Goal: Information Seeking & Learning: Learn about a topic

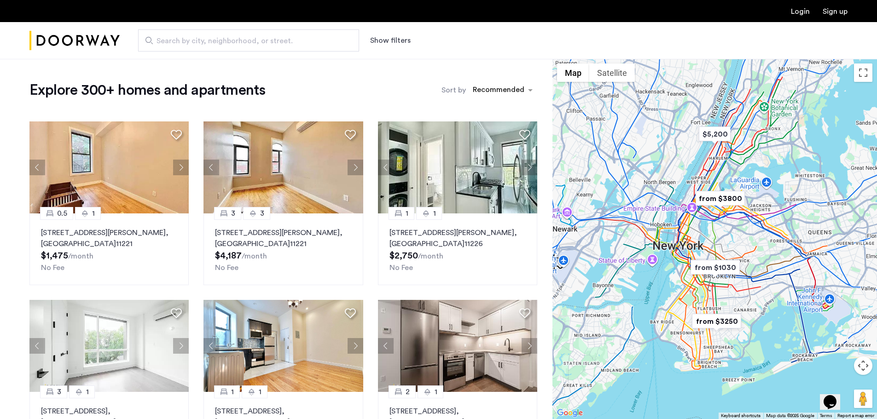
click at [744, 238] on div at bounding box center [715, 239] width 325 height 361
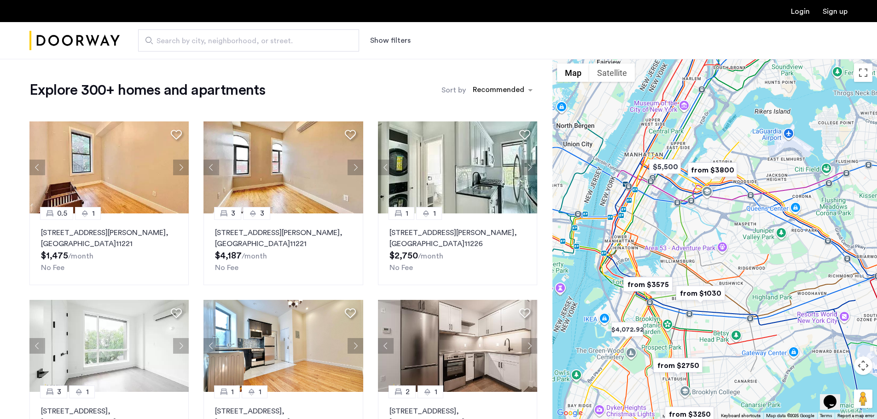
click at [722, 232] on div at bounding box center [715, 239] width 325 height 361
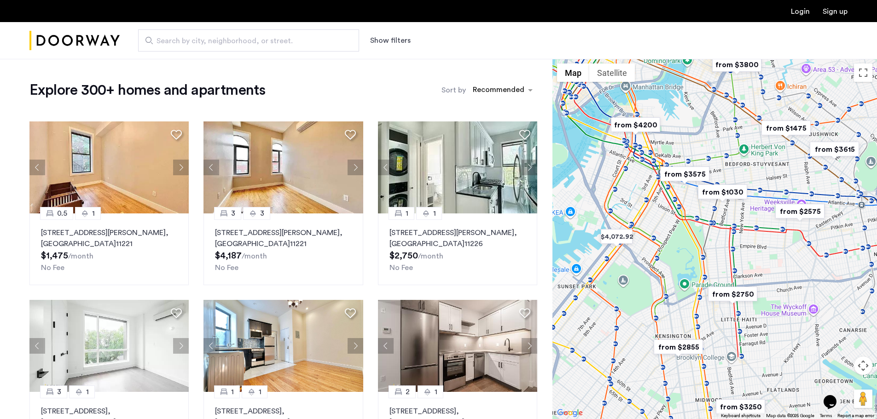
drag, startPoint x: 654, startPoint y: 330, endPoint x: 738, endPoint y: 128, distance: 218.8
click at [738, 128] on div at bounding box center [715, 239] width 325 height 361
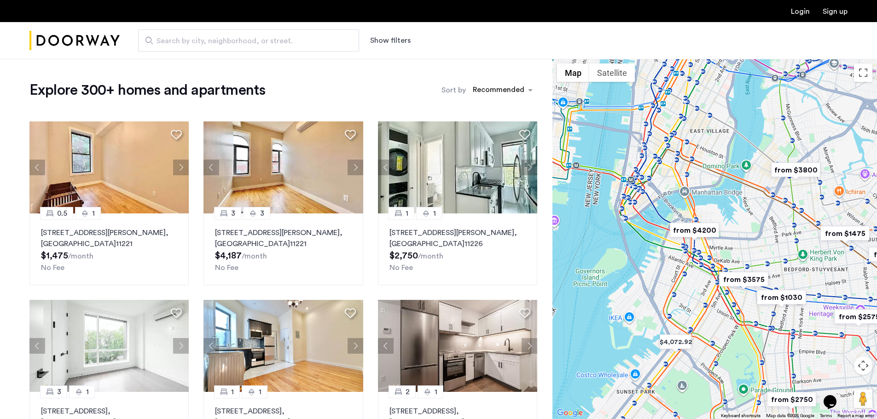
drag, startPoint x: 615, startPoint y: 334, endPoint x: 674, endPoint y: 441, distance: 121.6
click at [674, 419] on html "Login Sign up Search by city, neighborhood, or street. Show filters Price Fee A…" at bounding box center [438, 209] width 877 height 419
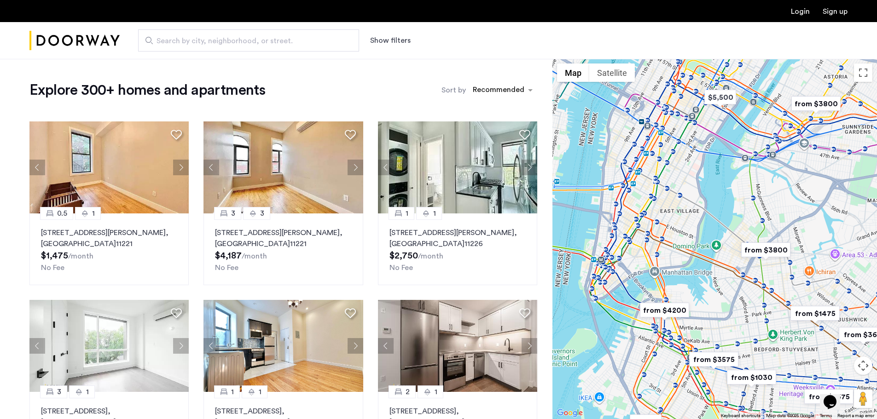
drag, startPoint x: 773, startPoint y: 239, endPoint x: 742, endPoint y: 326, distance: 92.5
click at [742, 326] on div at bounding box center [715, 239] width 325 height 361
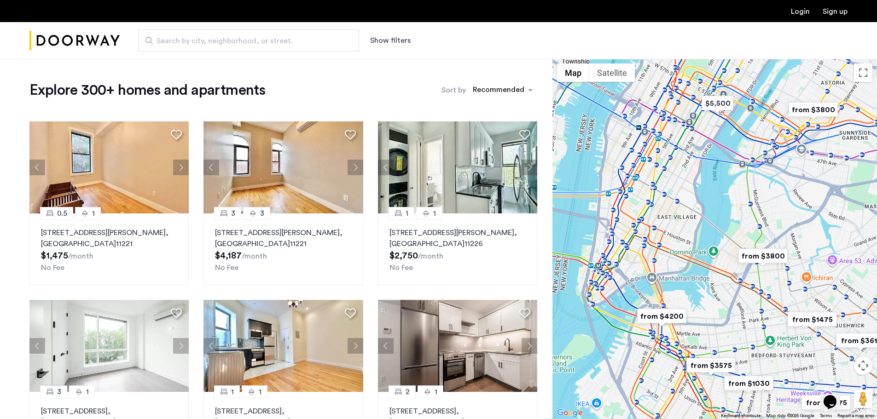
click at [765, 268] on div at bounding box center [715, 239] width 325 height 361
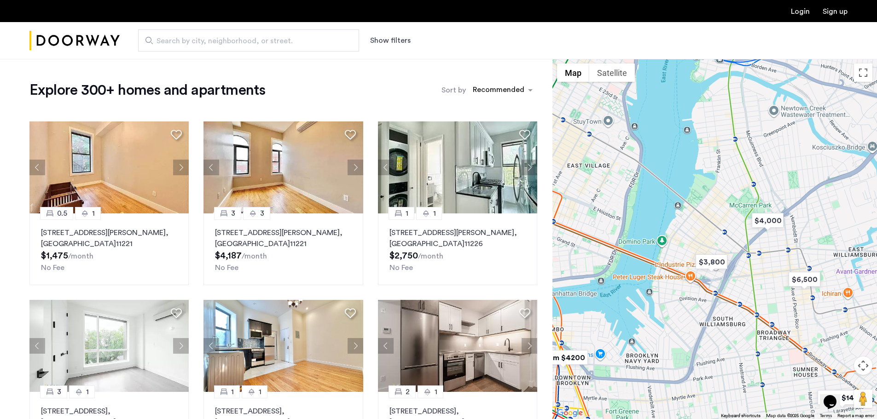
click at [764, 270] on div at bounding box center [715, 239] width 325 height 361
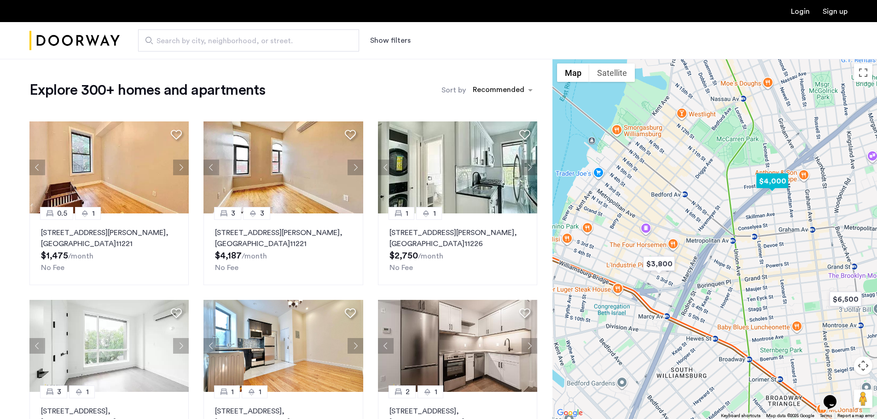
click at [768, 179] on img "$4,000" at bounding box center [772, 181] width 39 height 21
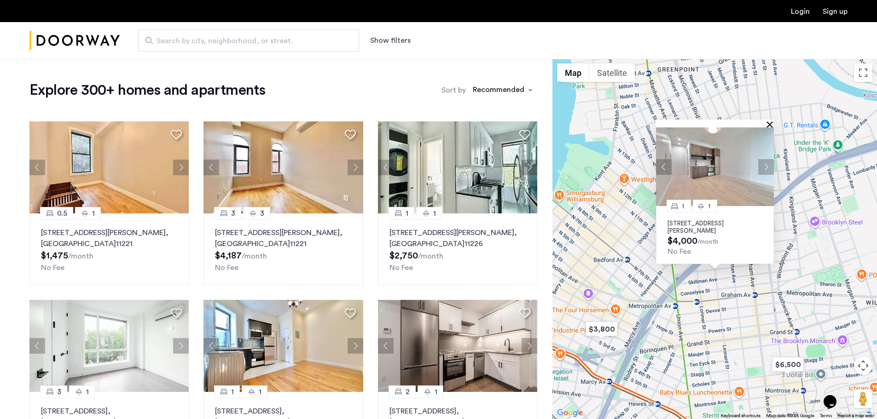
click at [772, 126] on button "Close" at bounding box center [771, 124] width 6 height 6
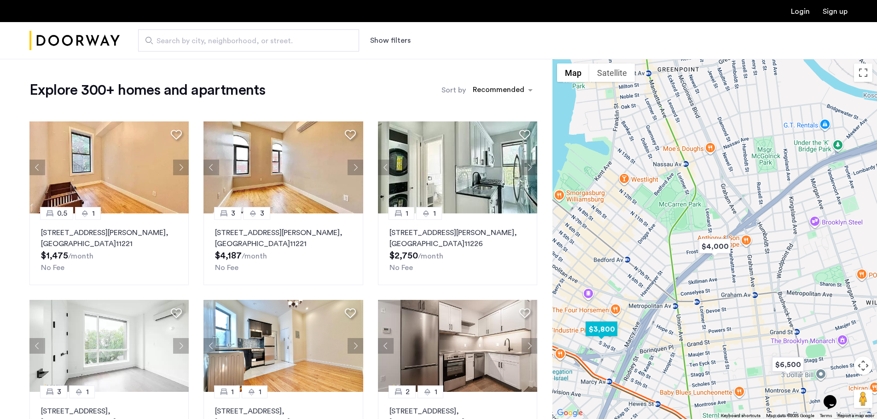
click at [603, 328] on img "$3,800" at bounding box center [601, 329] width 39 height 21
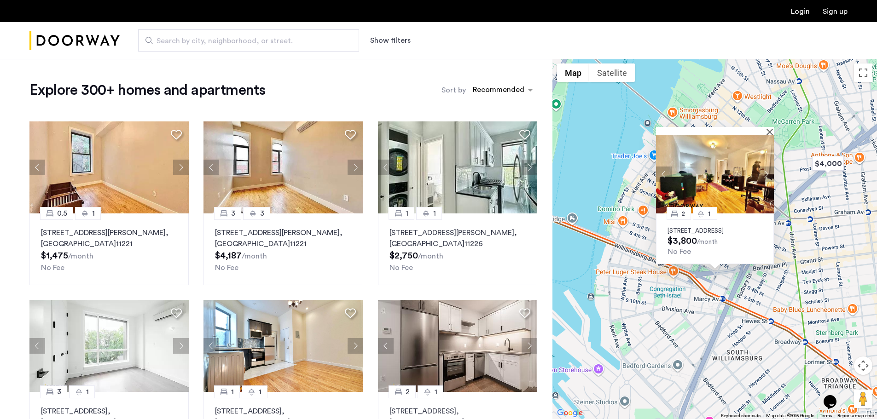
click at [765, 168] on button "Next apartment" at bounding box center [766, 174] width 16 height 16
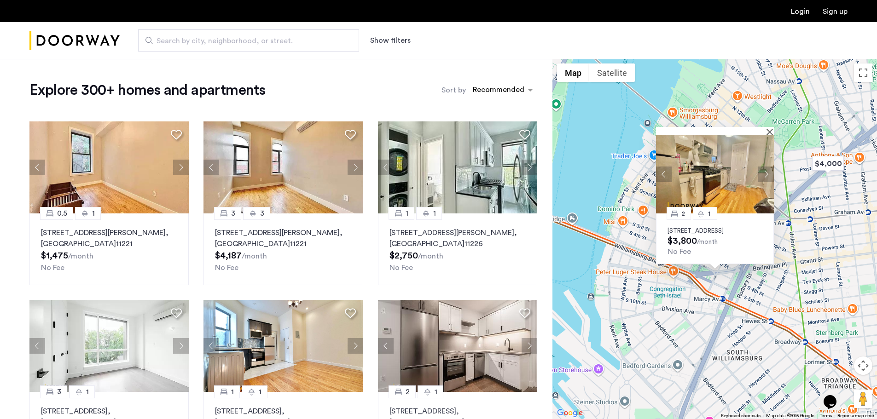
click at [765, 168] on button "Next apartment" at bounding box center [766, 174] width 16 height 16
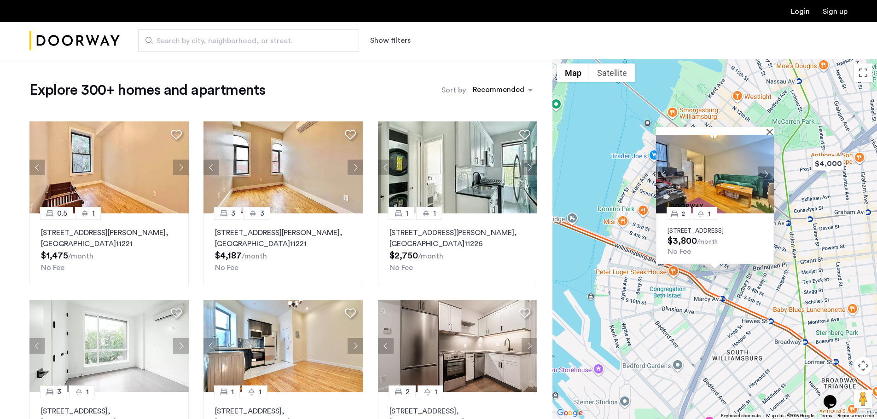
click at [765, 168] on button "Next apartment" at bounding box center [766, 174] width 16 height 16
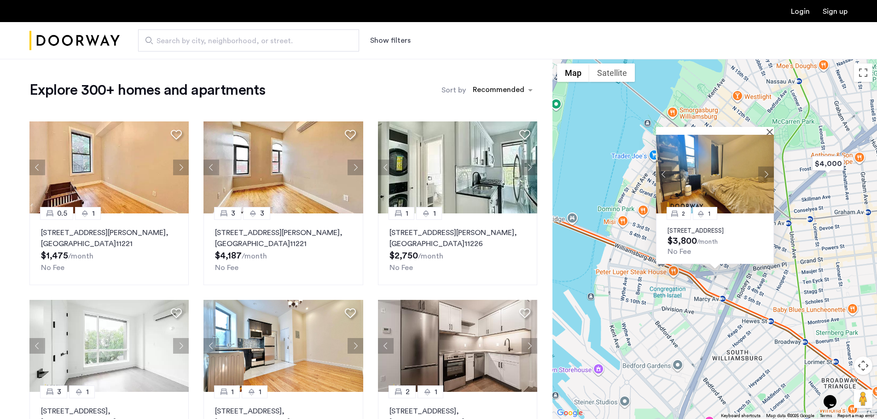
click at [702, 170] on img at bounding box center [715, 174] width 118 height 79
click at [783, 296] on div "2 1 221 South 3rd Street, Unit 6E, Brooklyn, NY 11211 $3,800 /month No Fee" at bounding box center [715, 239] width 325 height 361
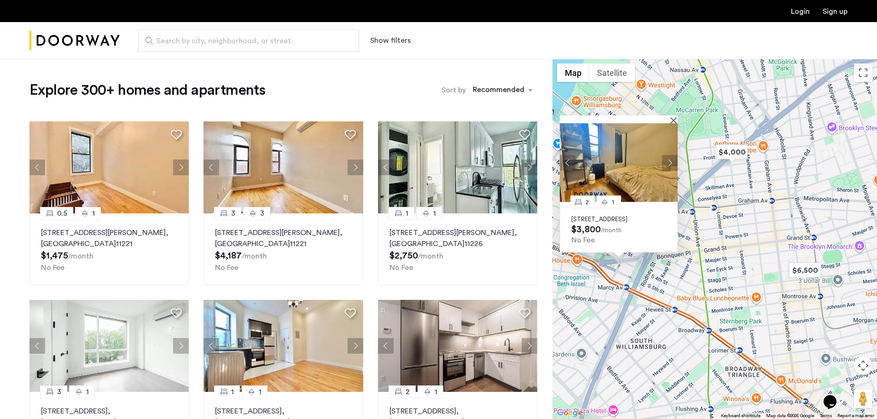
drag, startPoint x: 807, startPoint y: 283, endPoint x: 710, endPoint y: 273, distance: 97.2
click at [710, 273] on div "2 1 221 South 3rd Street, Unit 6E, Brooklyn, NY 11211 $3,800 /month No Fee" at bounding box center [715, 239] width 325 height 361
click at [791, 266] on img "$6,500" at bounding box center [804, 270] width 39 height 21
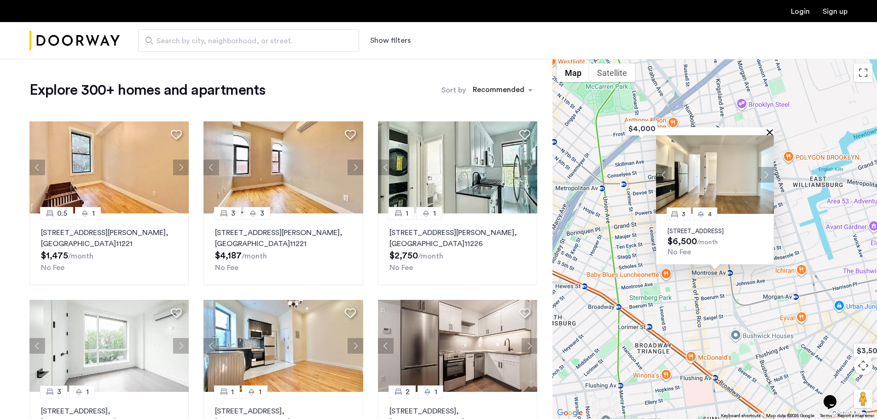
click at [771, 129] on button "Close" at bounding box center [771, 132] width 6 height 6
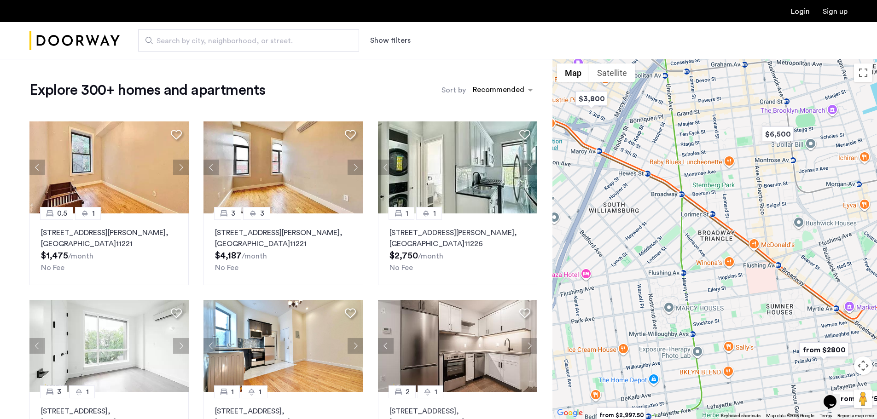
drag, startPoint x: 698, startPoint y: 276, endPoint x: 764, endPoint y: 163, distance: 130.6
click at [764, 163] on div at bounding box center [715, 239] width 325 height 361
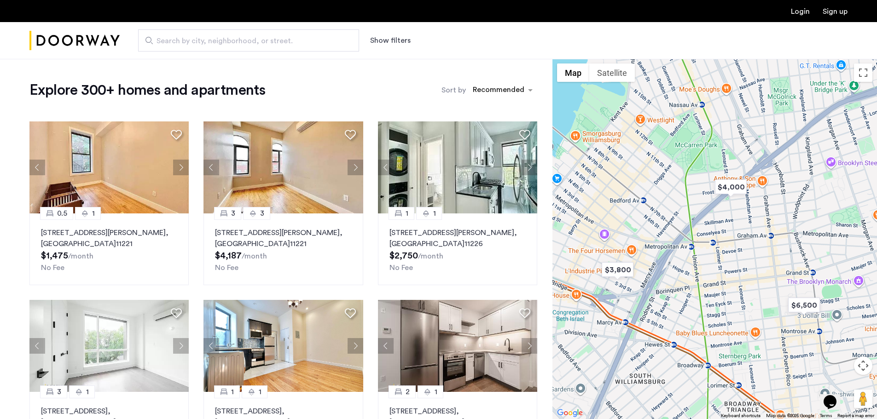
drag, startPoint x: 727, startPoint y: 133, endPoint x: 753, endPoint y: 305, distance: 174.2
click at [753, 305] on div at bounding box center [715, 239] width 325 height 361
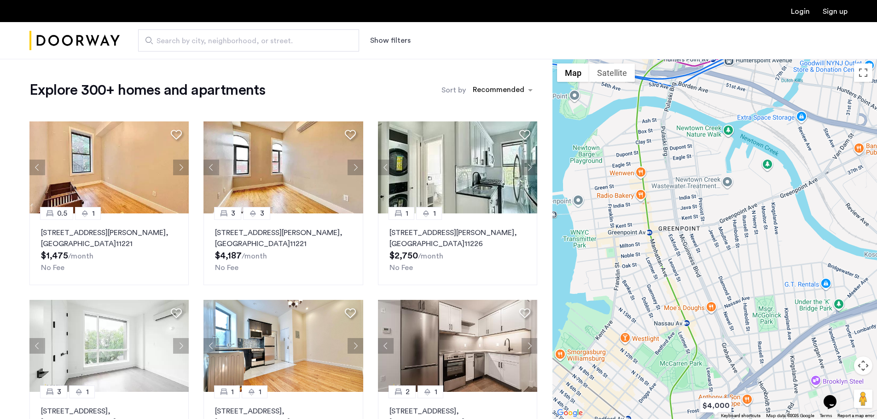
drag, startPoint x: 719, startPoint y: 121, endPoint x: 704, endPoint y: 367, distance: 246.8
click at [704, 367] on div at bounding box center [715, 239] width 325 height 361
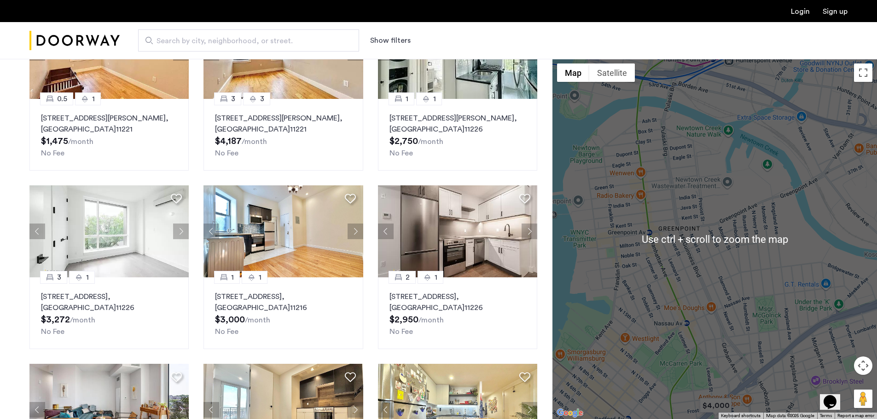
scroll to position [184, 0]
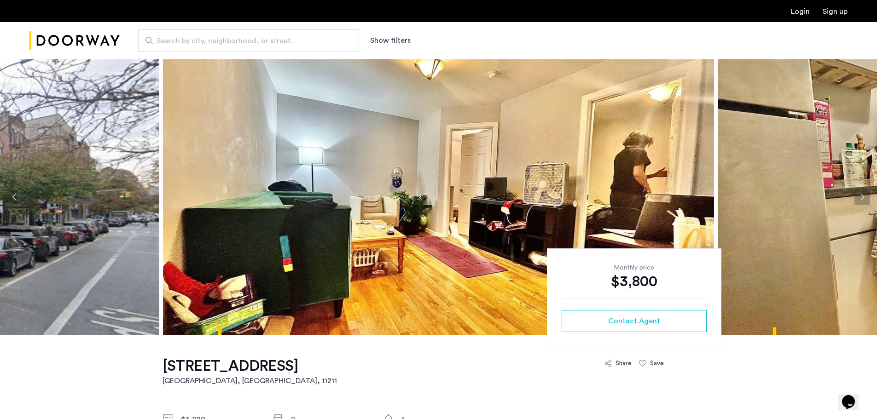
click at [861, 195] on button "Next apartment" at bounding box center [863, 197] width 16 height 16
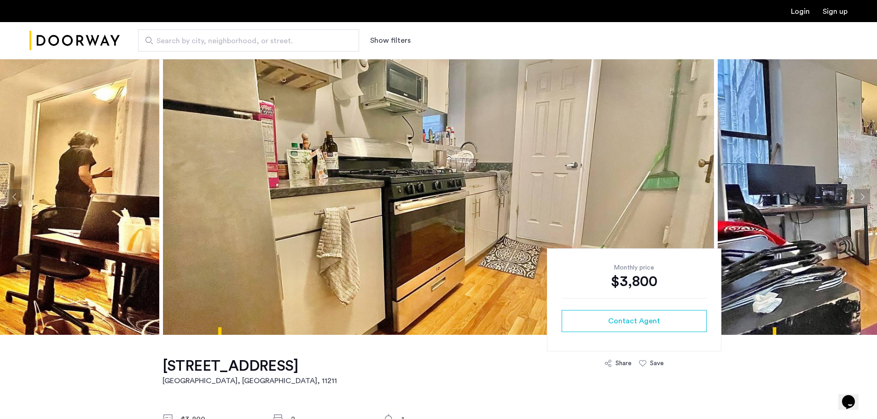
click at [861, 195] on button "Next apartment" at bounding box center [863, 197] width 16 height 16
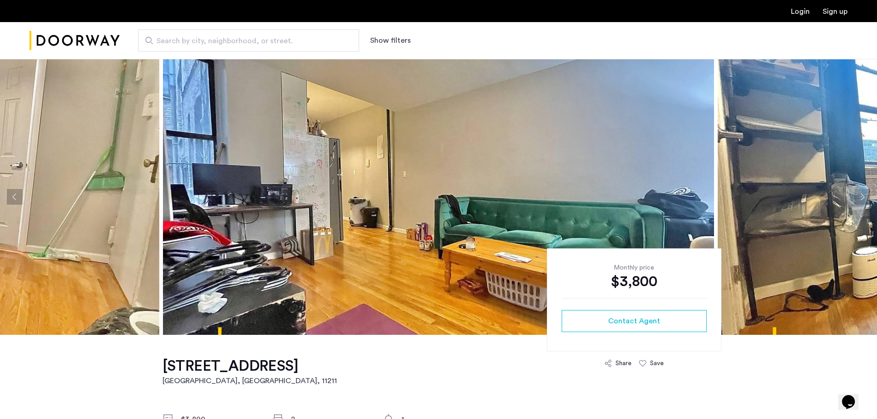
click at [861, 195] on button "Next apartment" at bounding box center [863, 197] width 16 height 16
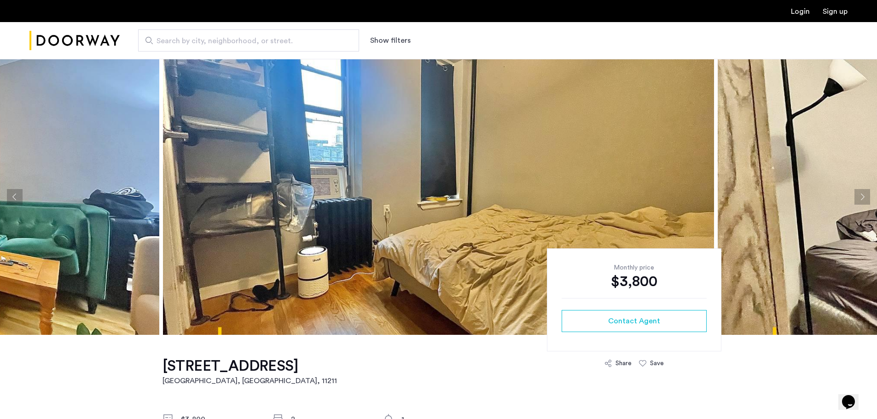
click at [861, 195] on button "Next apartment" at bounding box center [863, 197] width 16 height 16
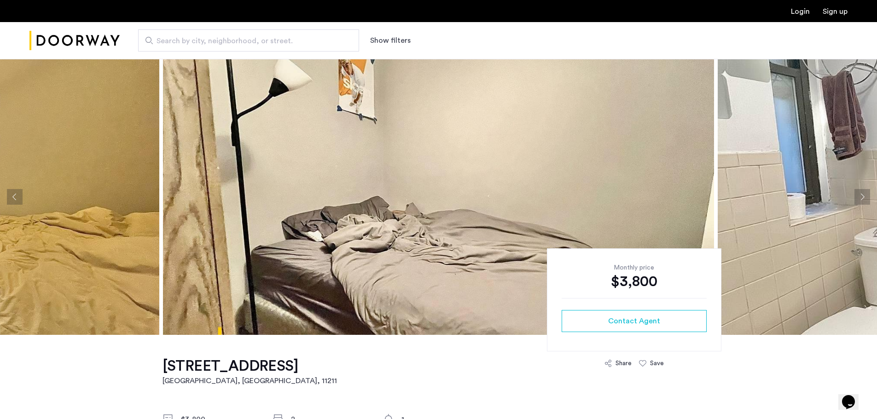
click at [861, 195] on button "Next apartment" at bounding box center [863, 197] width 16 height 16
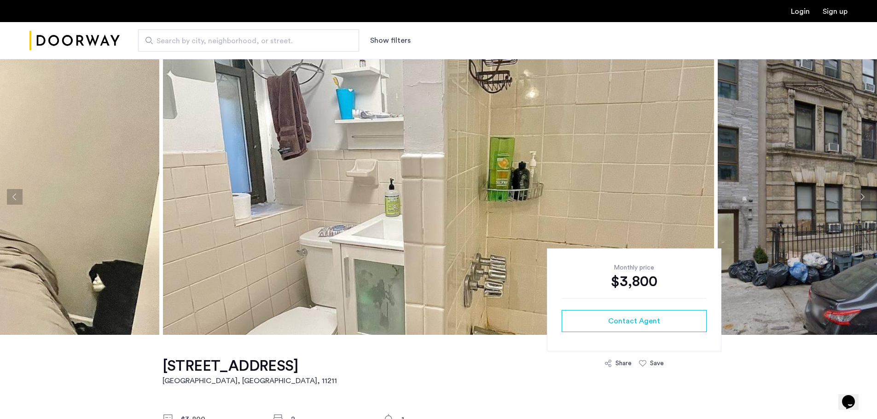
click at [861, 195] on button "Next apartment" at bounding box center [863, 197] width 16 height 16
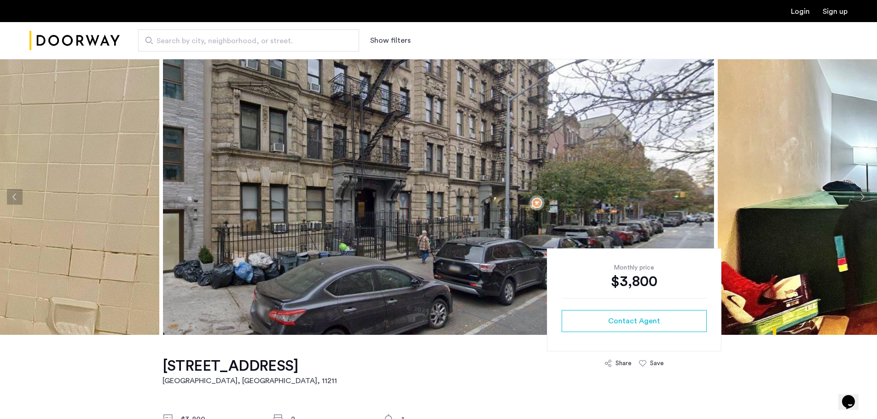
click at [861, 195] on button "Next apartment" at bounding box center [863, 197] width 16 height 16
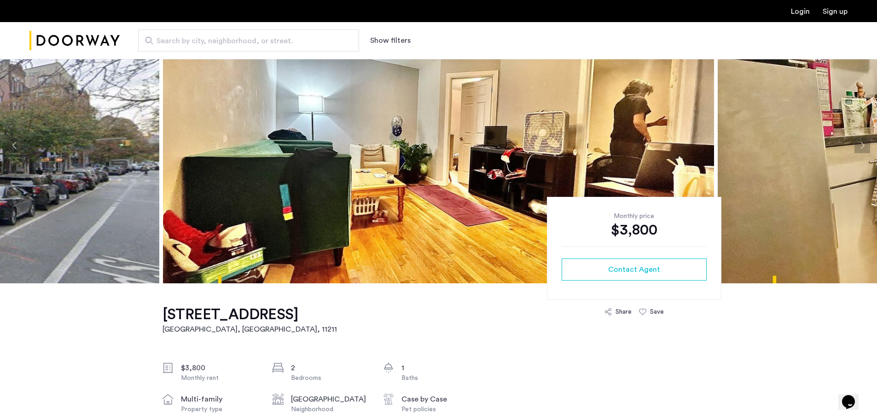
scroll to position [184, 0]
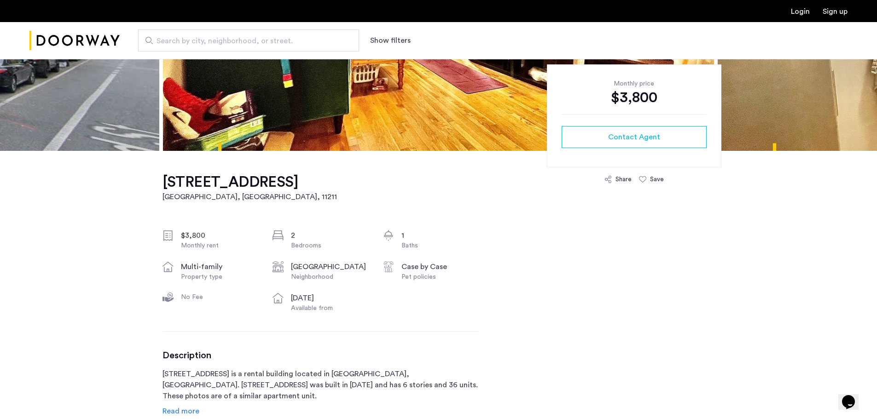
drag, startPoint x: 153, startPoint y: 183, endPoint x: 292, endPoint y: 181, distance: 139.5
